Goal: Task Accomplishment & Management: Use online tool/utility

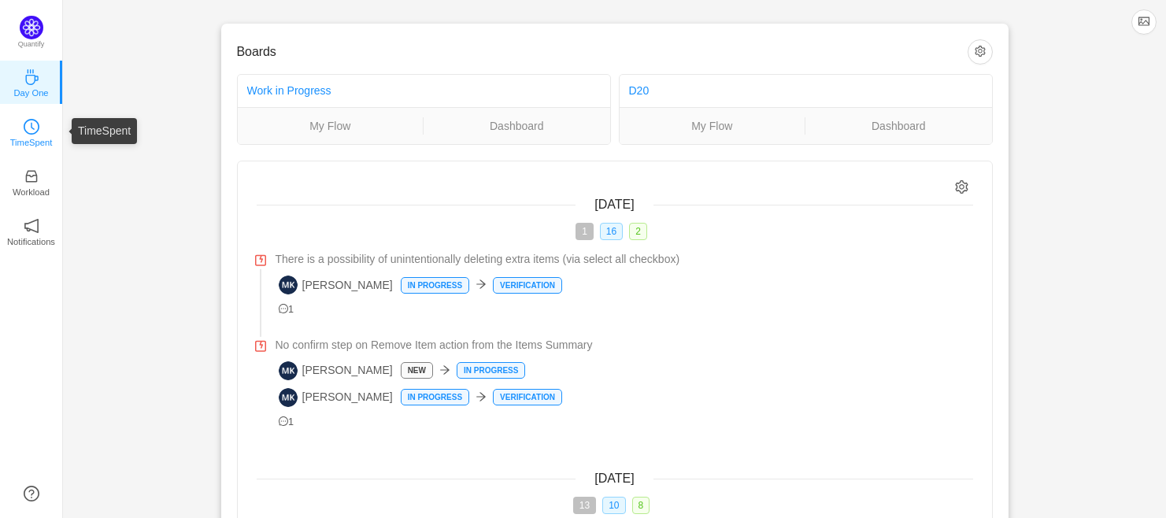
click at [27, 138] on p "TimeSpent" at bounding box center [31, 142] width 43 height 14
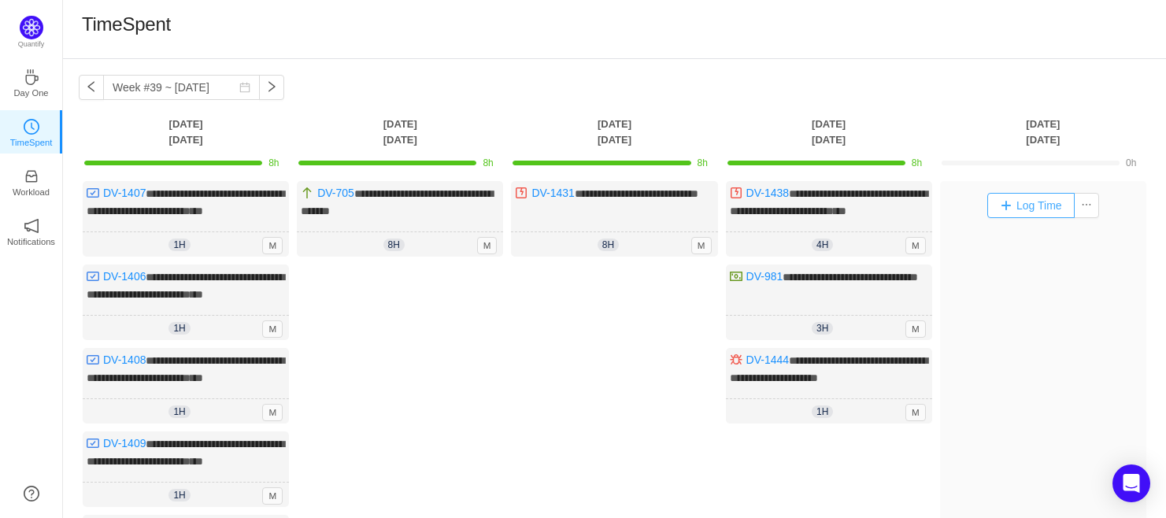
click at [1038, 207] on button "Log Time" at bounding box center [1030, 205] width 87 height 25
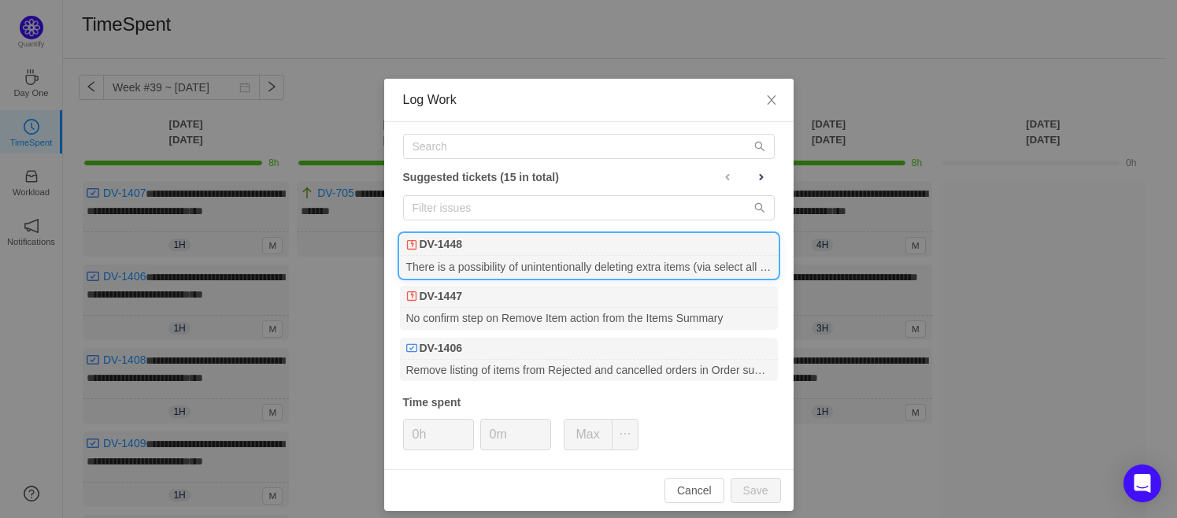
click at [566, 252] on div "DV-1448" at bounding box center [589, 245] width 378 height 22
drag, startPoint x: 749, startPoint y: 487, endPoint x: 832, endPoint y: 397, distance: 123.1
click at [749, 487] on button "Save" at bounding box center [756, 490] width 50 height 25
type input "0h"
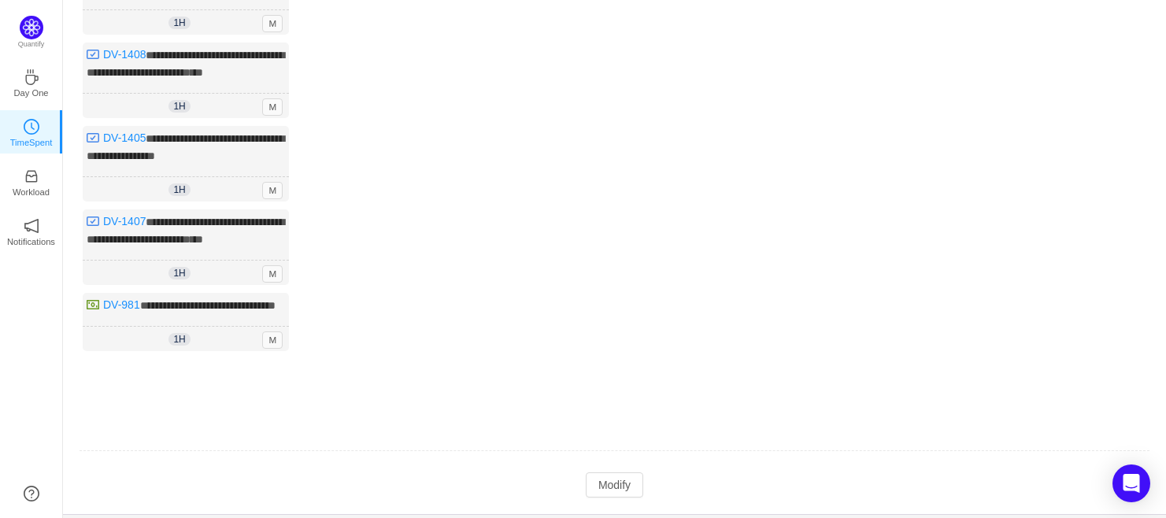
scroll to position [554, 0]
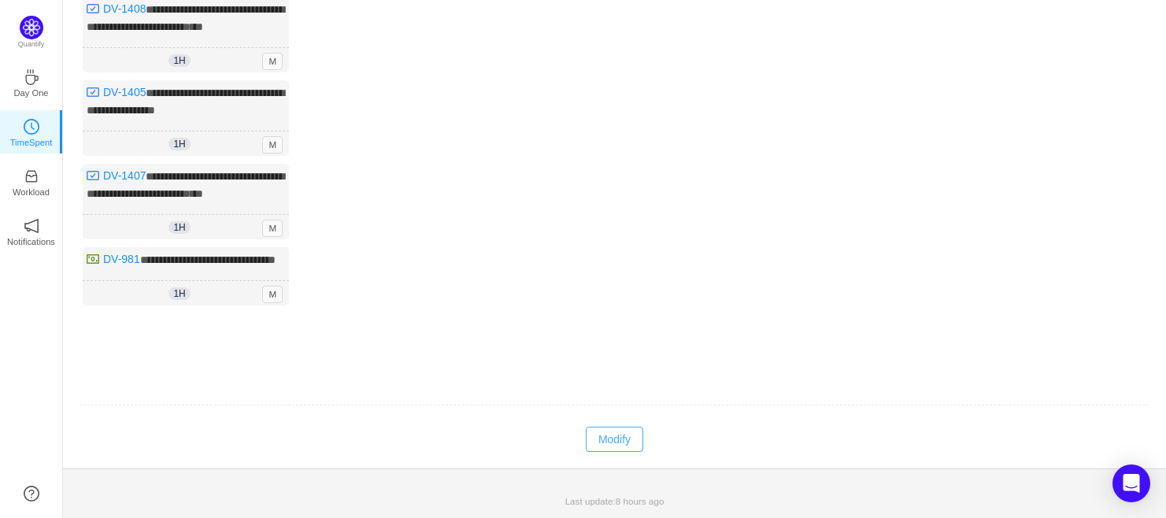
click at [626, 433] on button "Modify" at bounding box center [614, 439] width 57 height 25
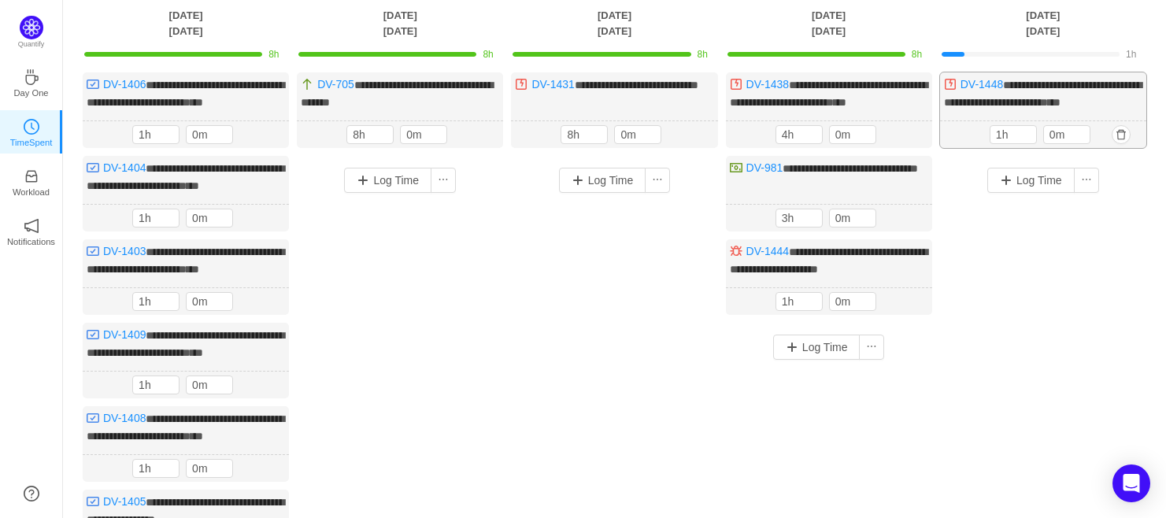
scroll to position [0, 0]
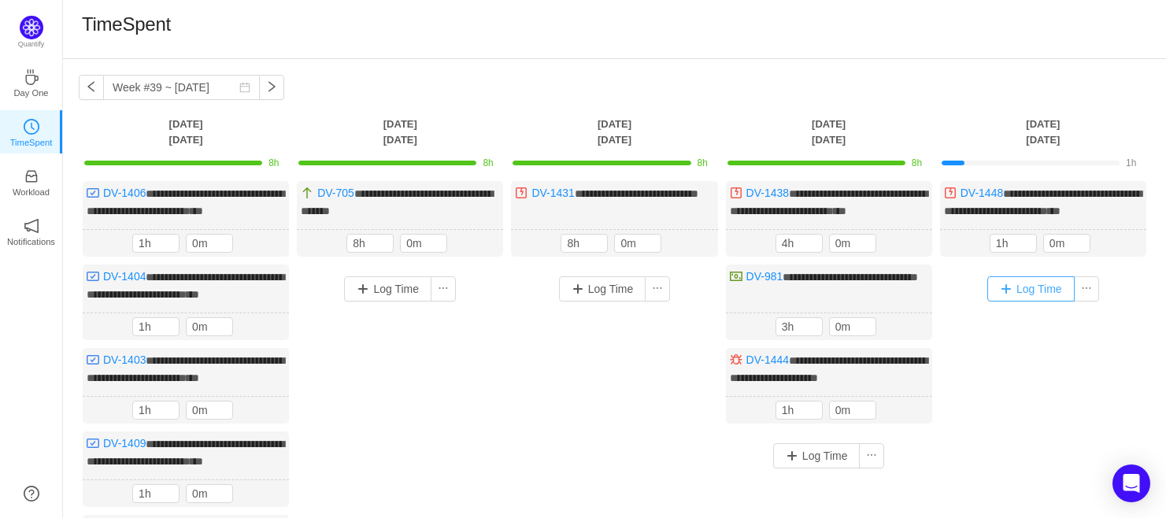
click at [1034, 291] on button "Log Time" at bounding box center [1030, 288] width 87 height 25
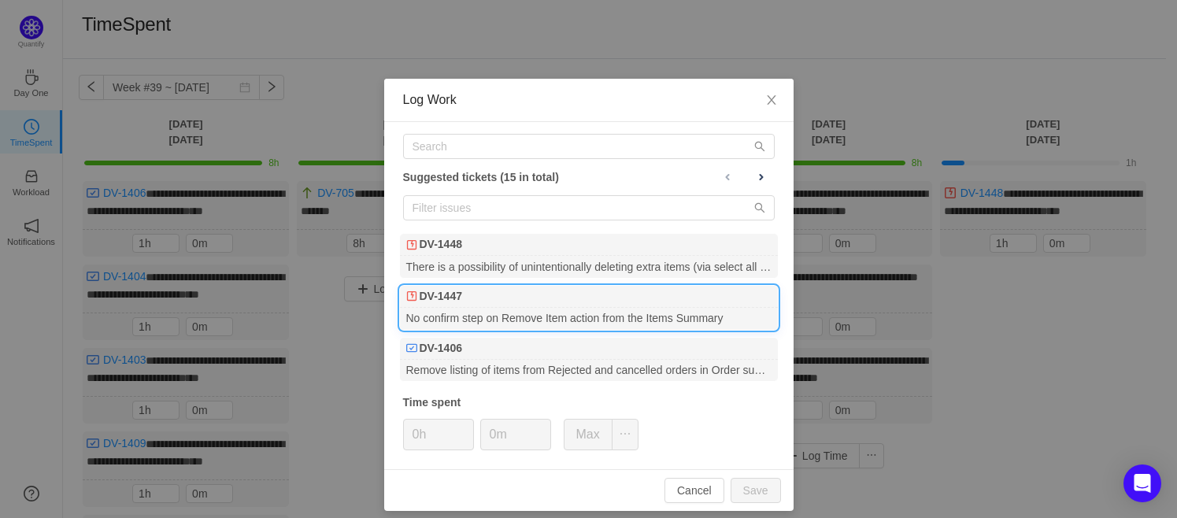
click at [526, 300] on div "DV-1447" at bounding box center [589, 297] width 378 height 22
click at [753, 490] on button "Save" at bounding box center [756, 490] width 50 height 25
type input "0h"
